Goal: Obtain resource: Download file/media

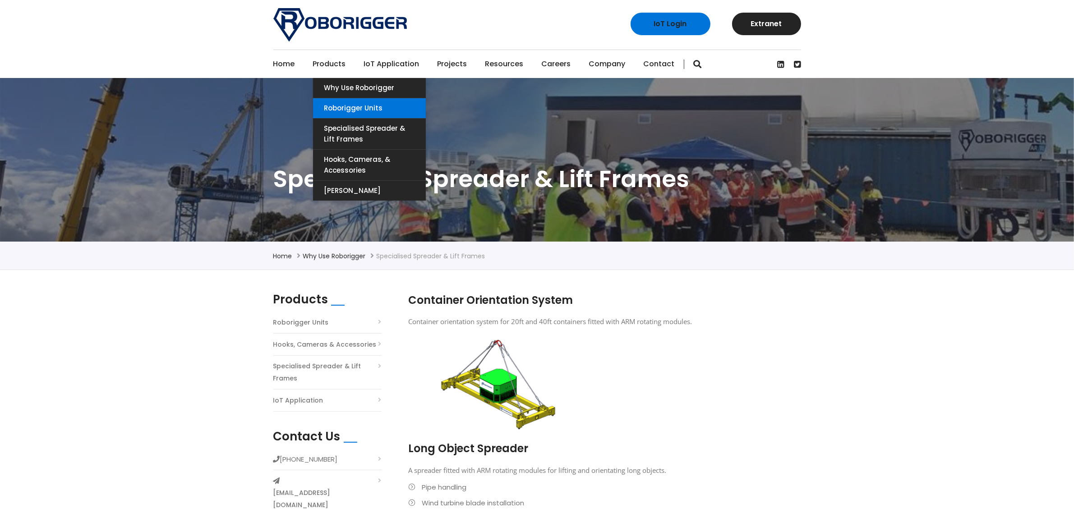
click at [354, 109] on link "Roborigger Units" at bounding box center [369, 108] width 113 height 20
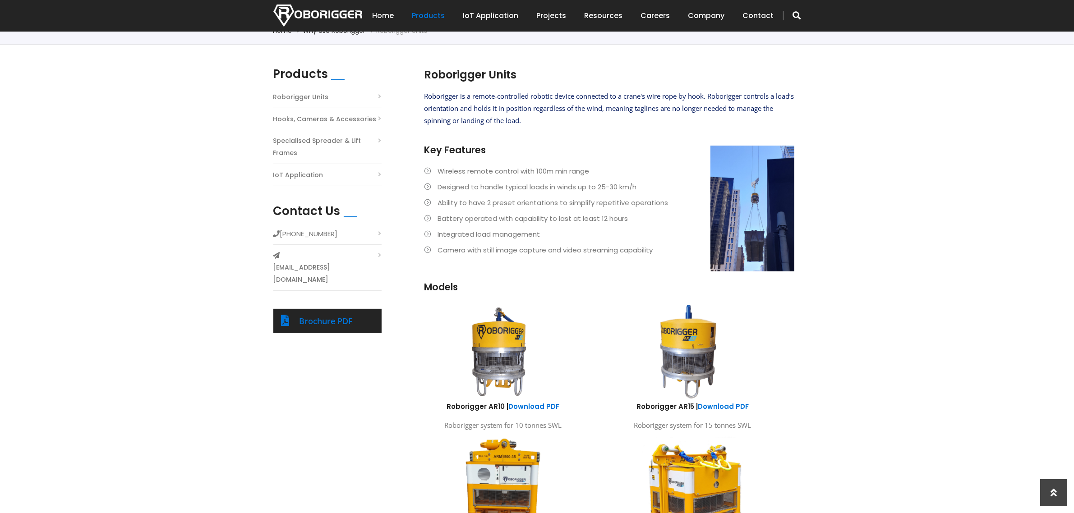
scroll to position [169, 0]
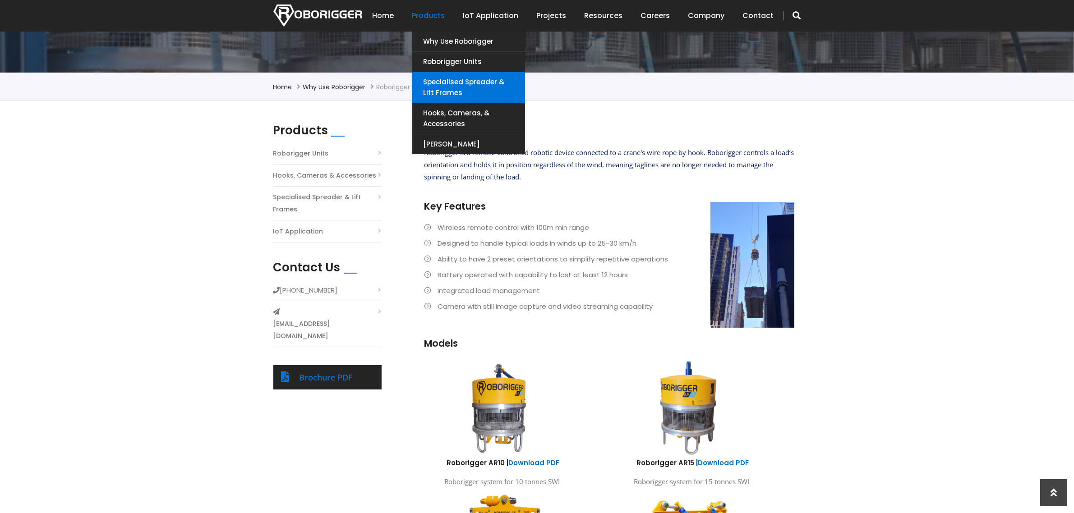
click at [473, 80] on link "Specialised Spreader & Lift Frames" at bounding box center [468, 87] width 113 height 31
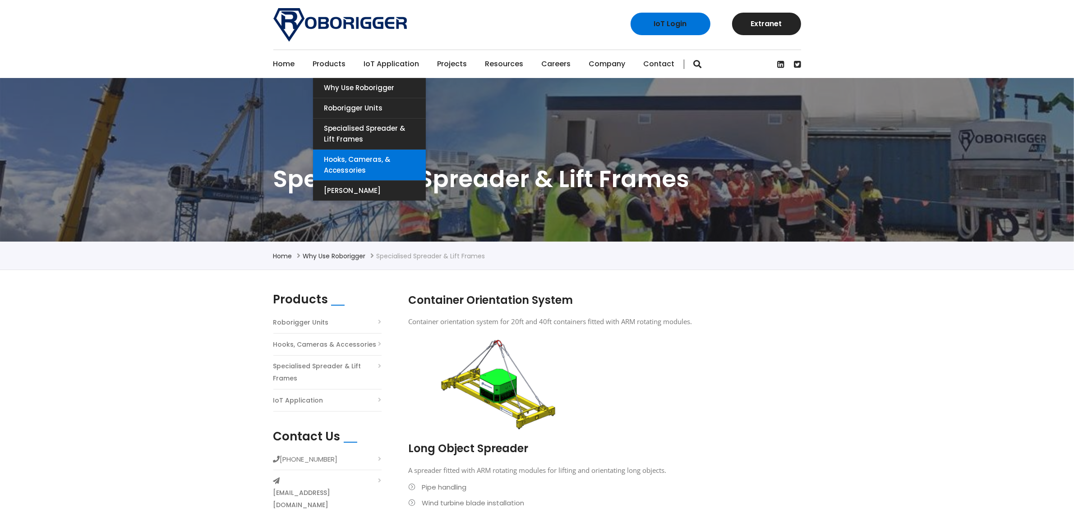
click at [361, 163] on link "Hooks, Cameras, & Accessories" at bounding box center [369, 165] width 113 height 31
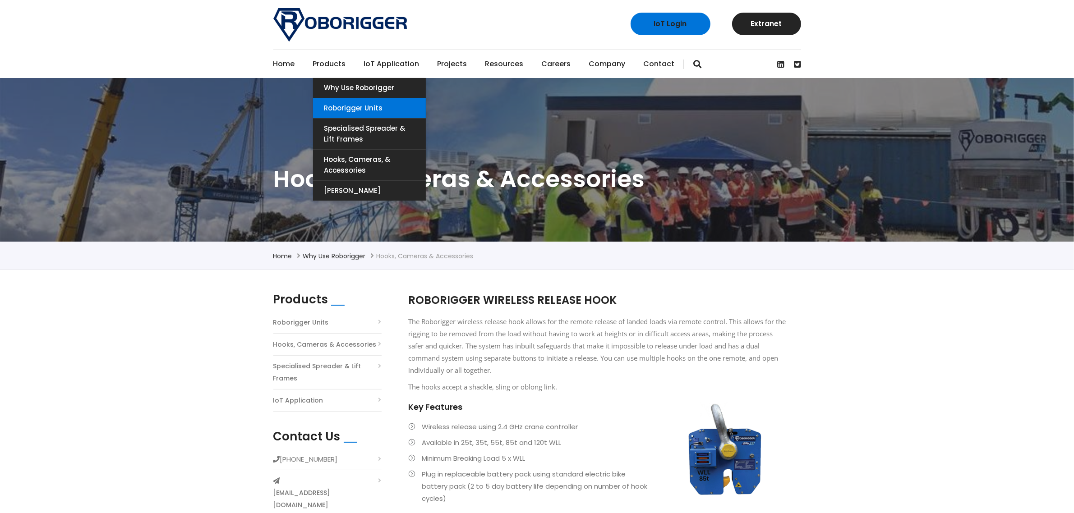
click at [379, 112] on link "Roborigger Units" at bounding box center [369, 108] width 113 height 20
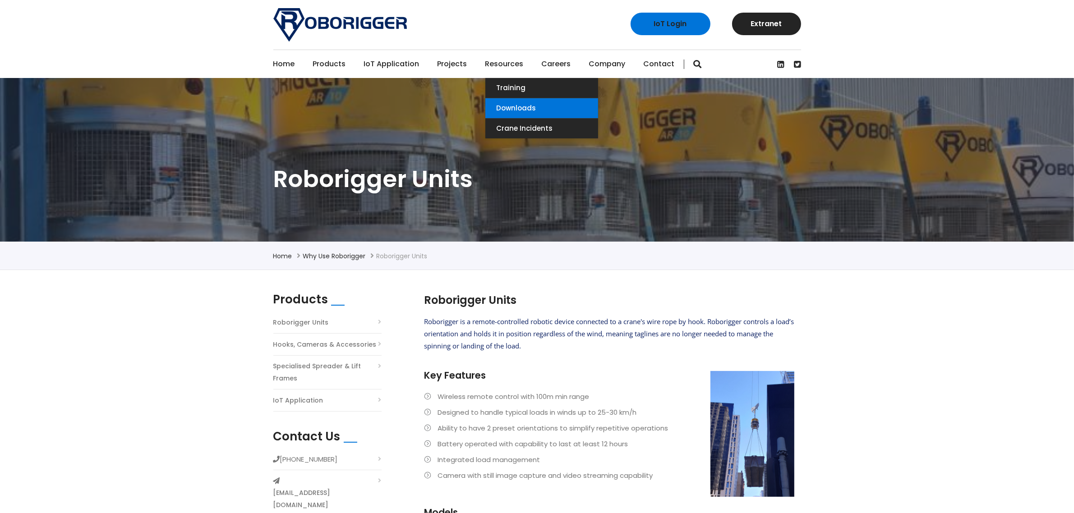
click at [518, 103] on link "Downloads" at bounding box center [541, 108] width 113 height 20
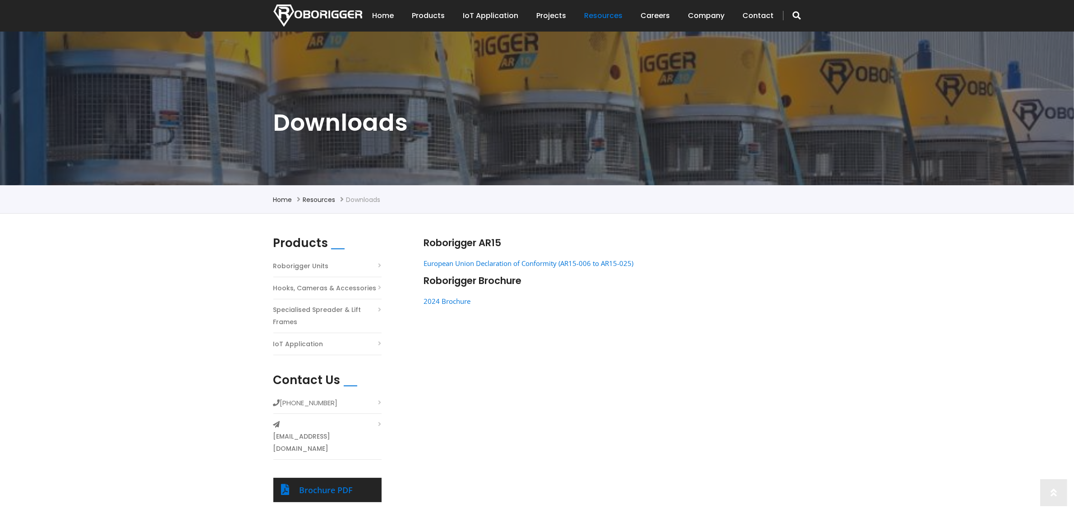
scroll to position [113, 0]
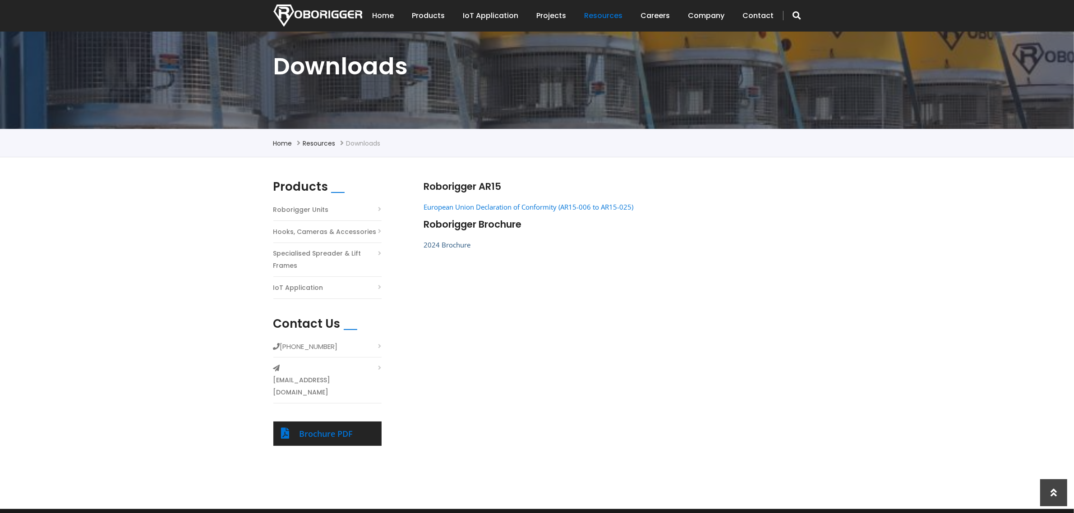
click at [463, 248] on link "2024 Brochure" at bounding box center [446, 244] width 47 height 9
